Goal: Task Accomplishment & Management: Manage account settings

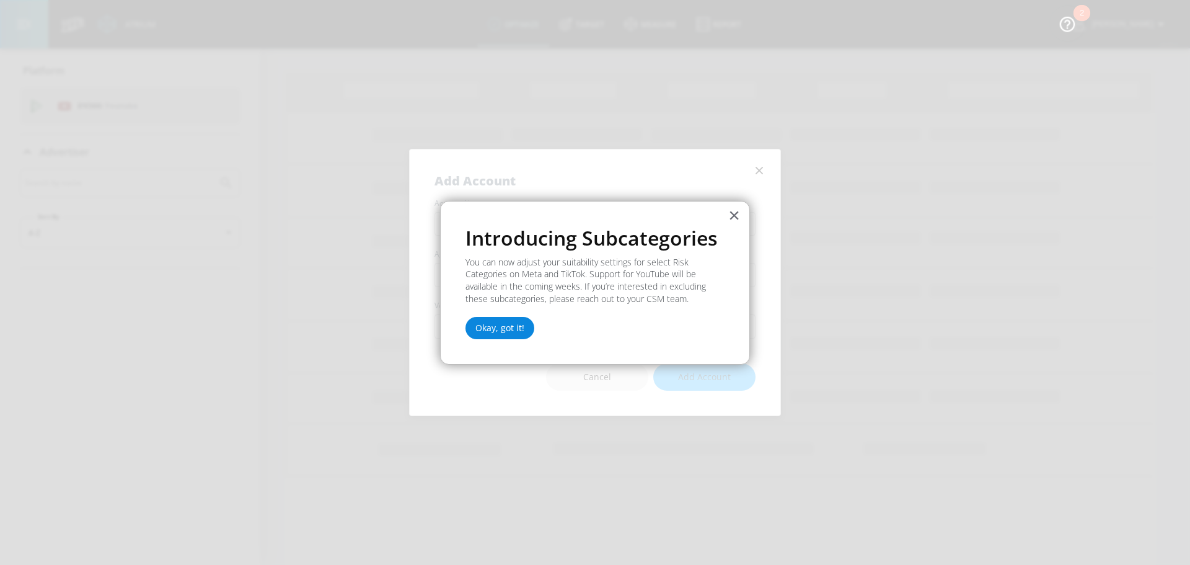
click at [496, 338] on button "Okay, got it!" at bounding box center [499, 328] width 69 height 22
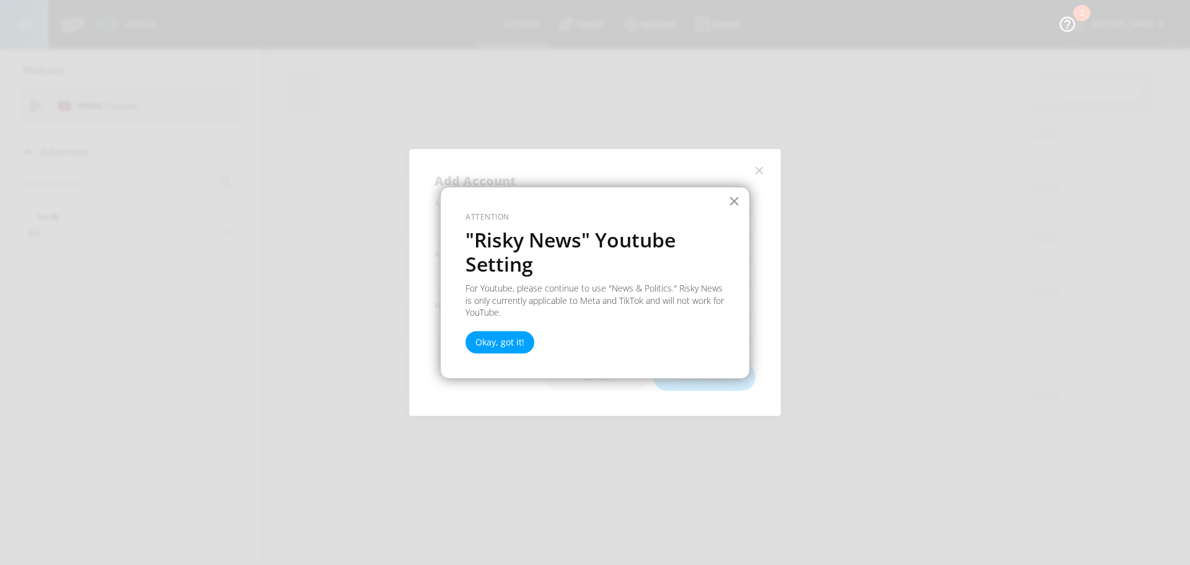
click at [737, 200] on button "×" at bounding box center [734, 201] width 12 height 20
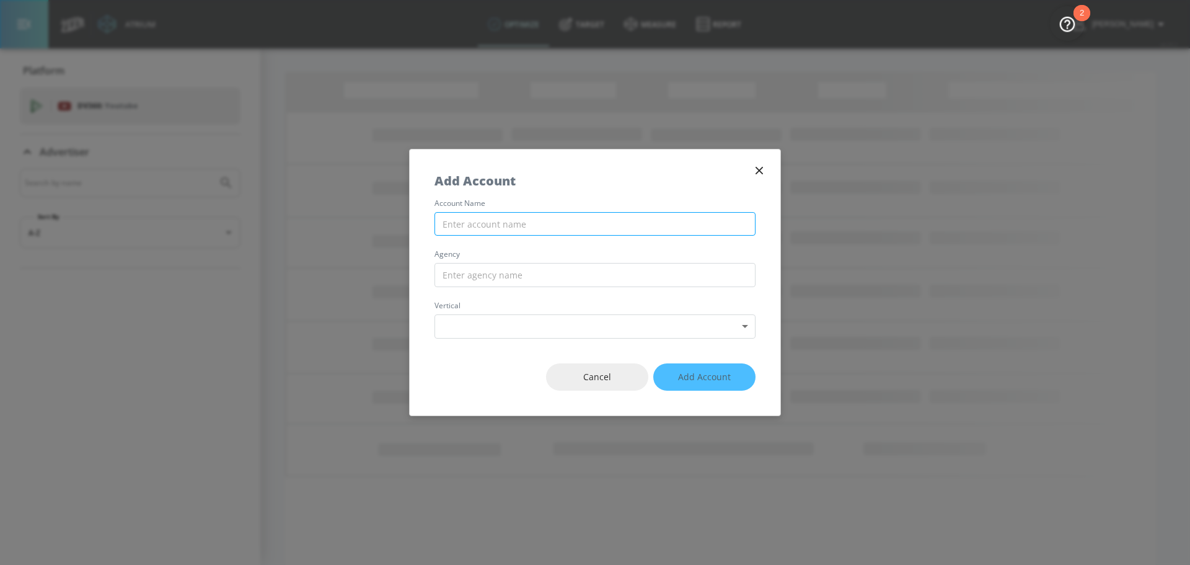
click at [542, 227] on input "text" at bounding box center [594, 224] width 321 height 24
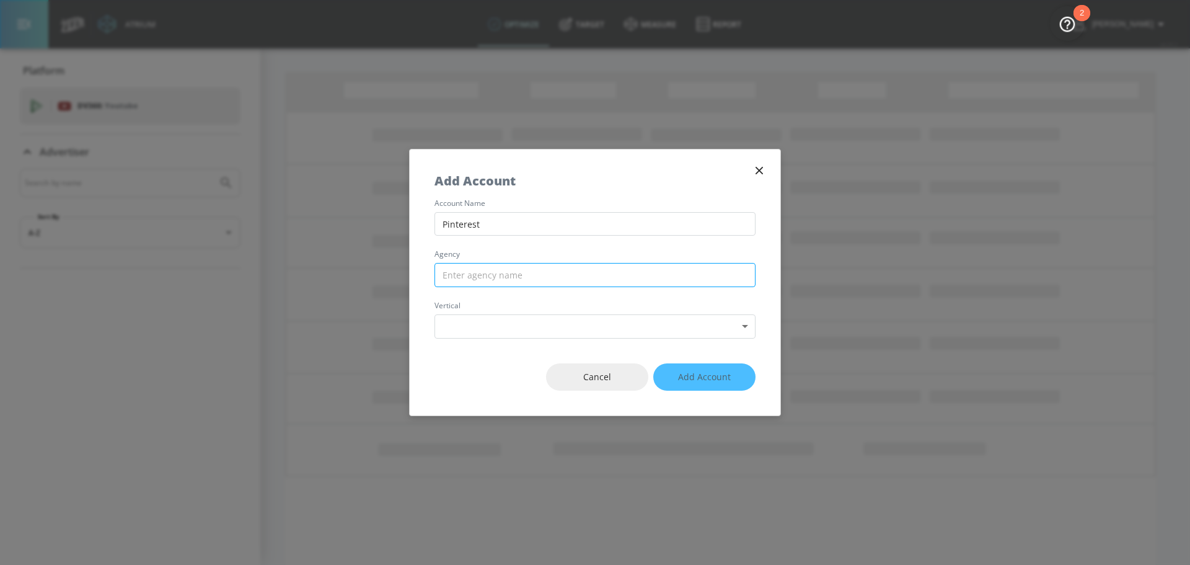
type input "Pinterest"
click at [562, 279] on input "text" at bounding box center [594, 275] width 321 height 24
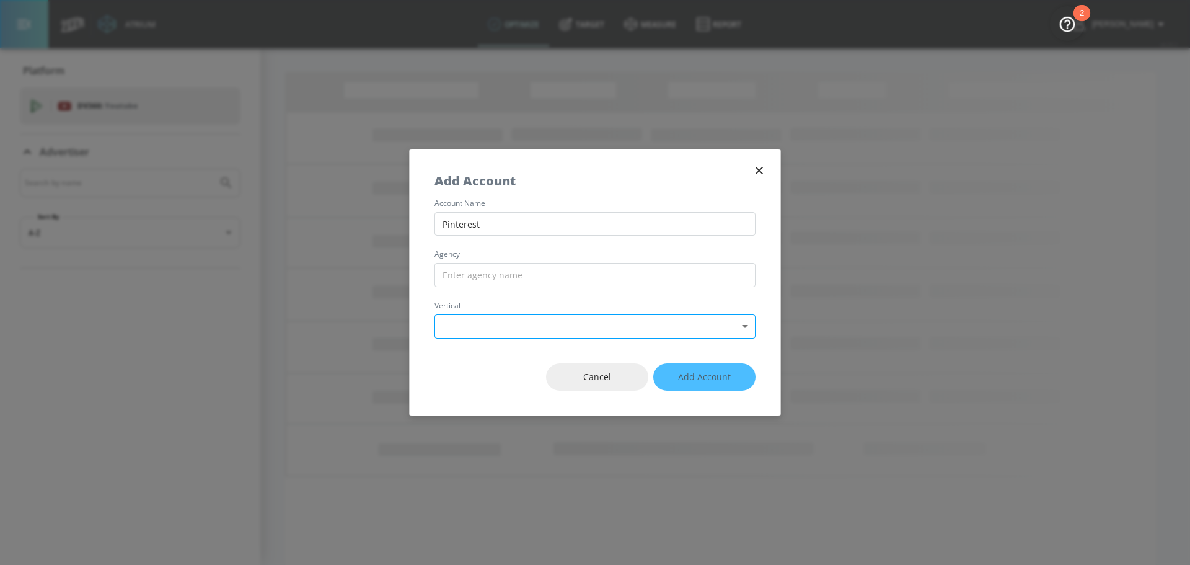
click at [735, 330] on body "Atrium optimize Target measure Report optimize Target measure Report v 4.25.2 O…" at bounding box center [595, 289] width 1190 height 579
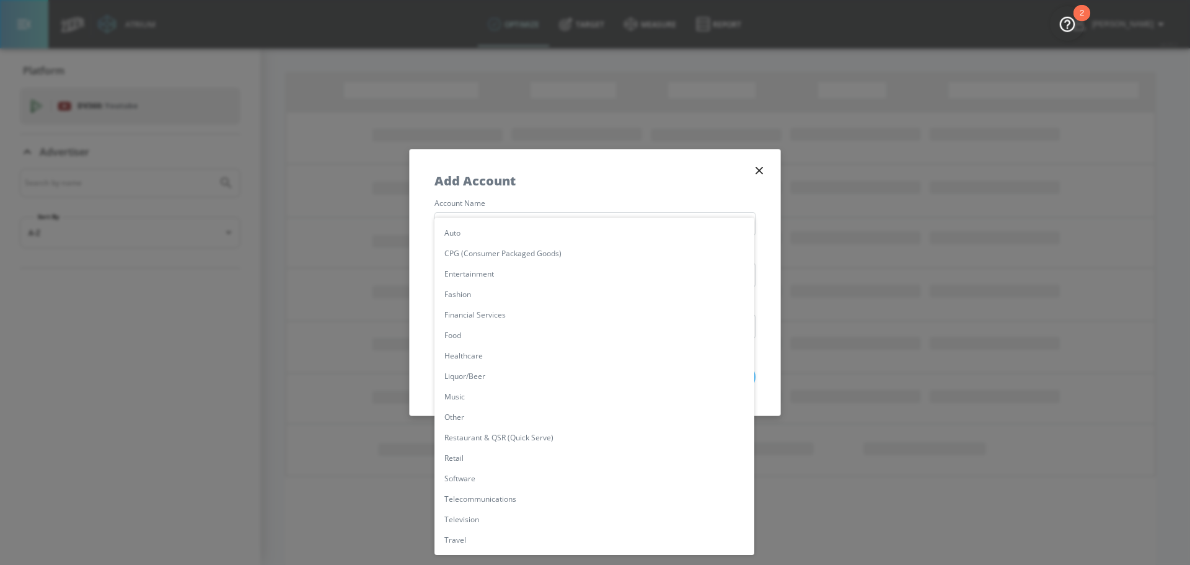
click at [630, 175] on div at bounding box center [595, 282] width 1190 height 565
click at [579, 324] on body "Atrium optimize Target measure Report optimize Target measure Report v 4.25.2 O…" at bounding box center [595, 289] width 1190 height 579
click at [512, 419] on li "Other" at bounding box center [594, 417] width 320 height 20
type input "[object Object]"
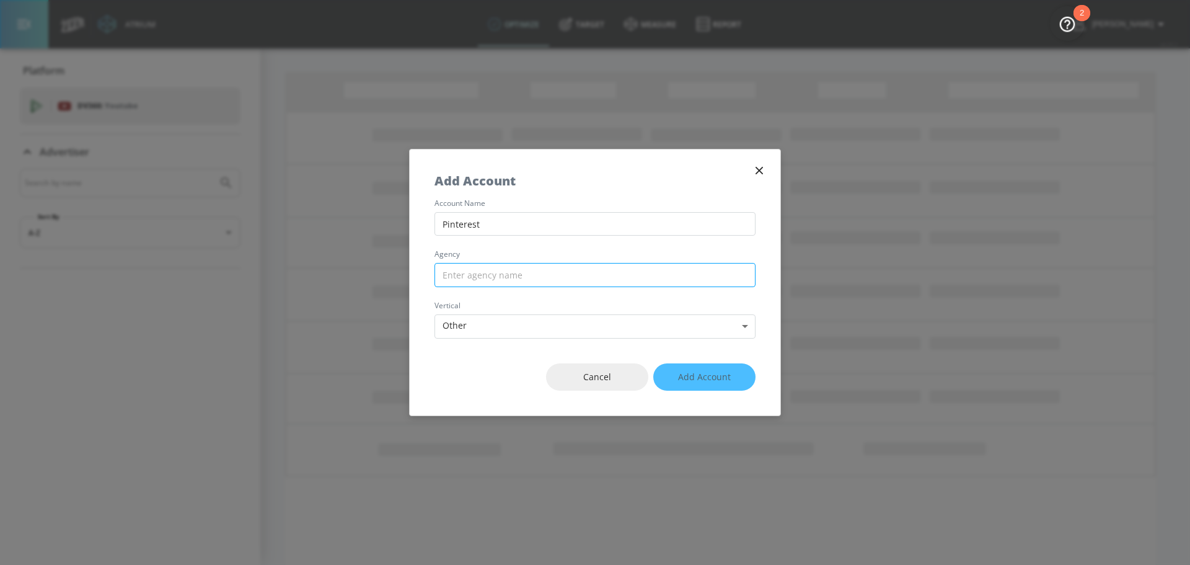
click at [569, 280] on input "text" at bounding box center [594, 275] width 321 height 24
type input "Mediahub"
click button "Add Account" at bounding box center [704, 377] width 102 height 28
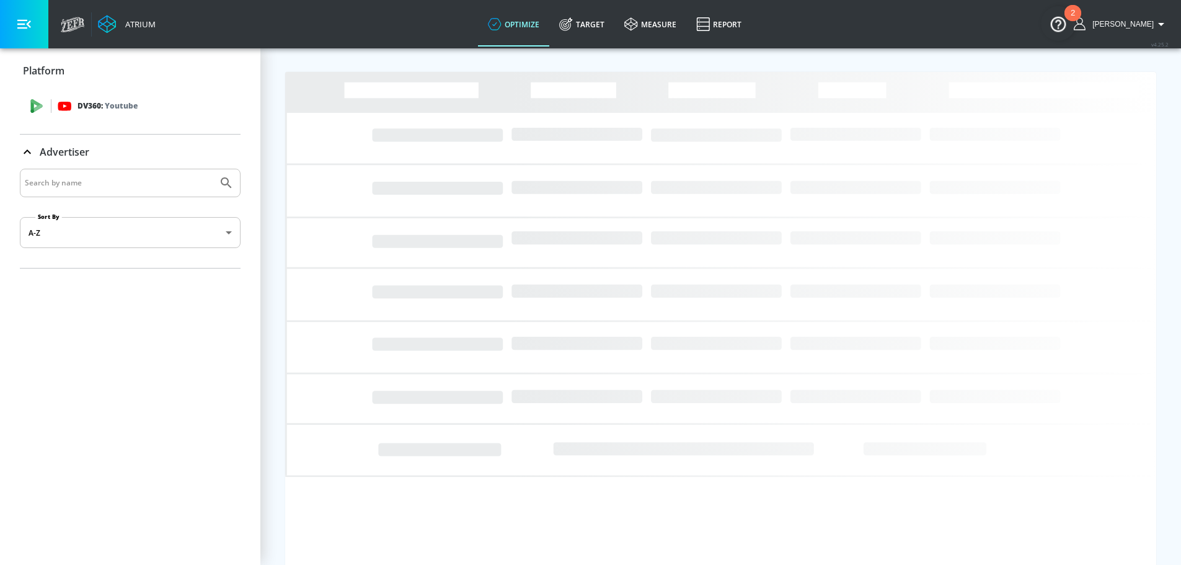
click at [89, 110] on p "DV360: Youtube" at bounding box center [107, 106] width 60 height 14
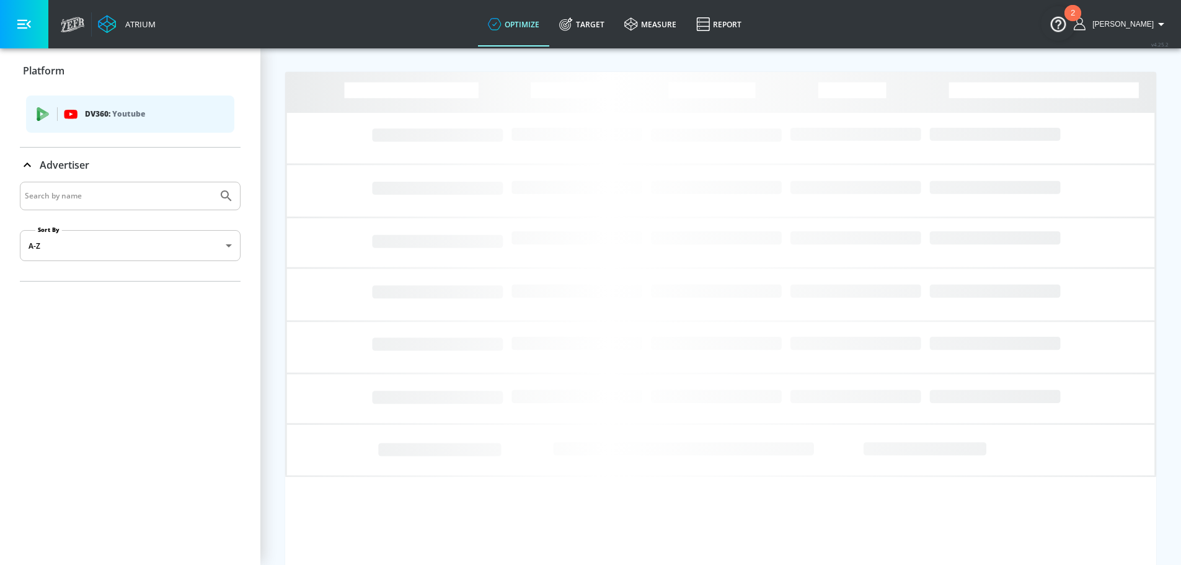
click at [119, 118] on p "Youtube" at bounding box center [128, 113] width 33 height 13
